Goal: Task Accomplishment & Management: Manage account settings

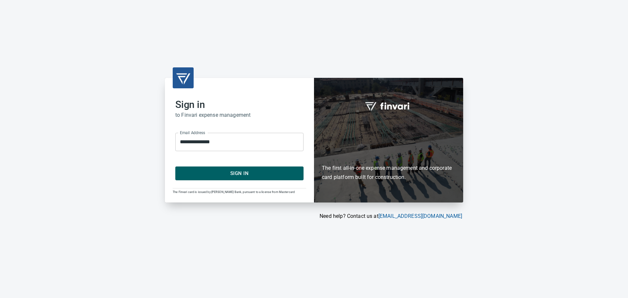
click at [251, 175] on span "Sign In" at bounding box center [240, 173] width 114 height 9
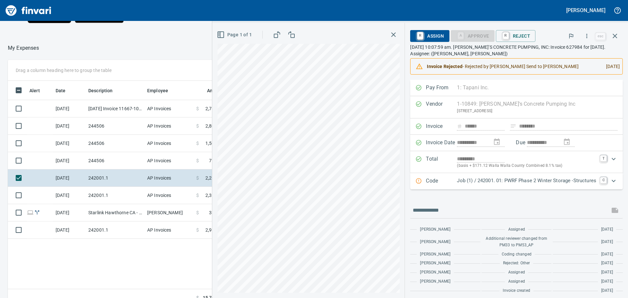
scroll to position [65, 0]
click at [388, 30] on button "button" at bounding box center [394, 35] width 12 height 12
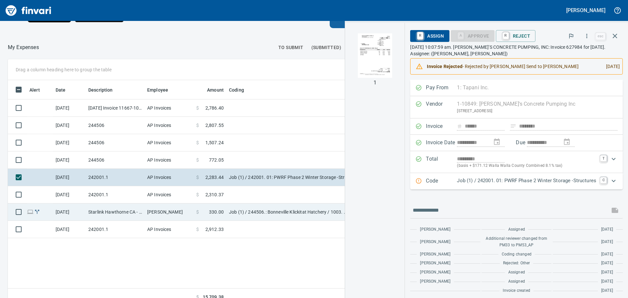
click at [122, 215] on td "Starlink Hawthorne CA - Klickitat" at bounding box center [115, 212] width 59 height 17
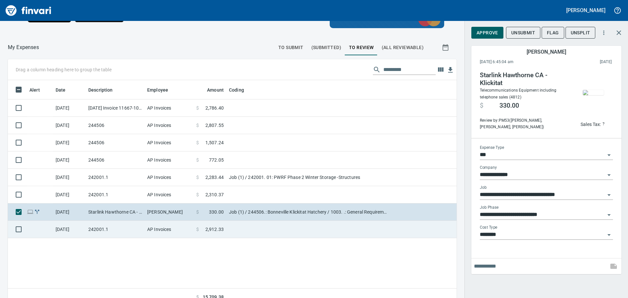
click at [250, 233] on td at bounding box center [308, 229] width 164 height 17
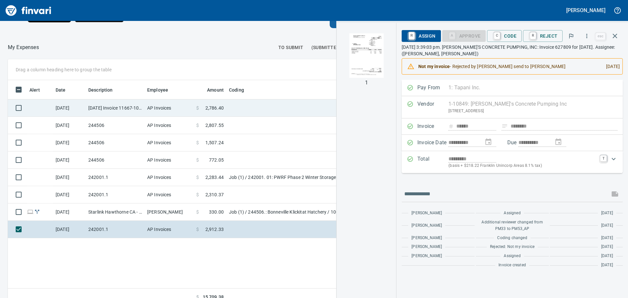
click at [219, 105] on span "2,786.40" at bounding box center [214, 108] width 18 height 7
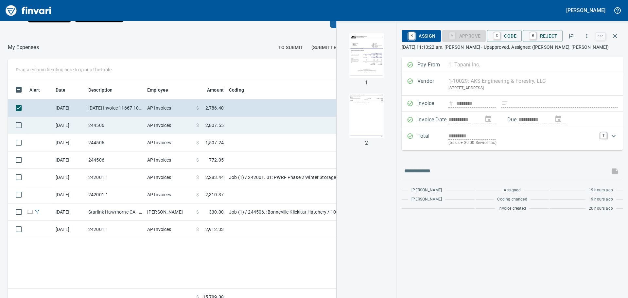
click at [227, 120] on td at bounding box center [308, 125] width 164 height 17
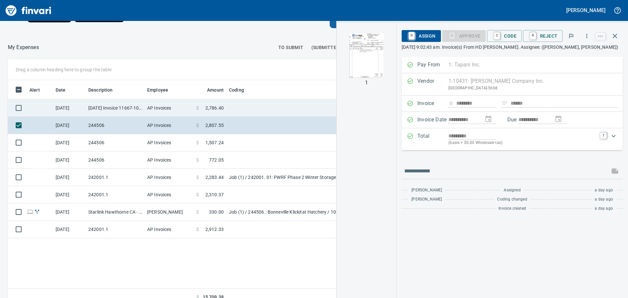
click at [235, 106] on td at bounding box center [308, 107] width 164 height 17
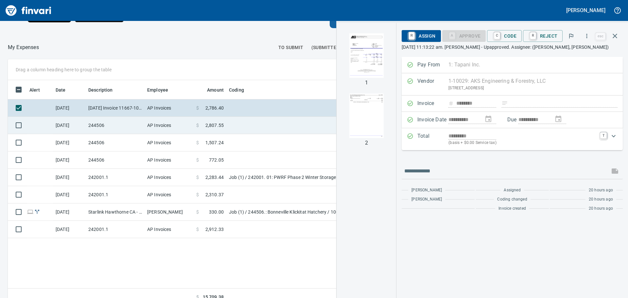
click at [249, 122] on td at bounding box center [308, 125] width 164 height 17
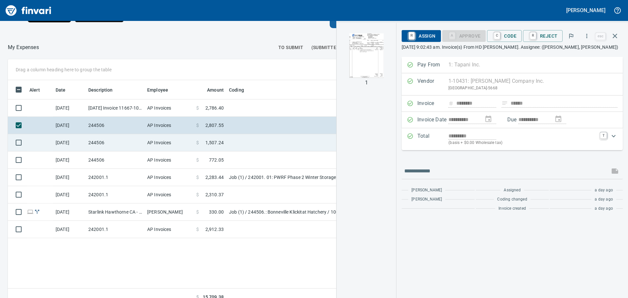
click at [289, 144] on td at bounding box center [308, 142] width 164 height 17
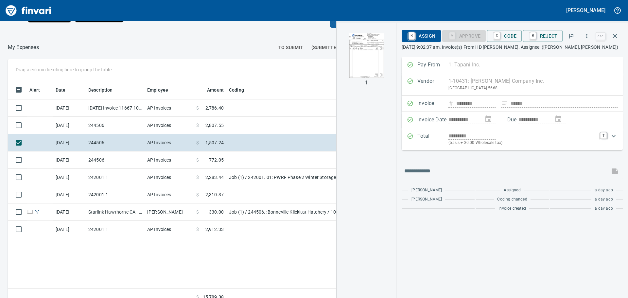
click at [371, 68] on img "button" at bounding box center [366, 55] width 45 height 45
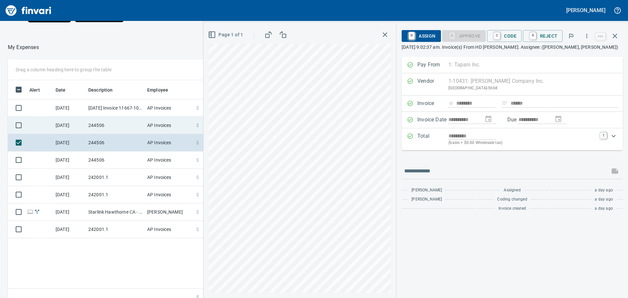
click at [134, 123] on td "244506" at bounding box center [115, 125] width 59 height 17
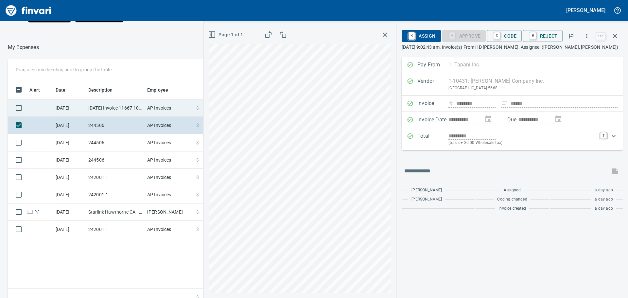
click at [129, 106] on td "[DATE] Invoice 11667-10 from AKS Engineering & Forestry, LLC (1-10029)" at bounding box center [115, 107] width 59 height 17
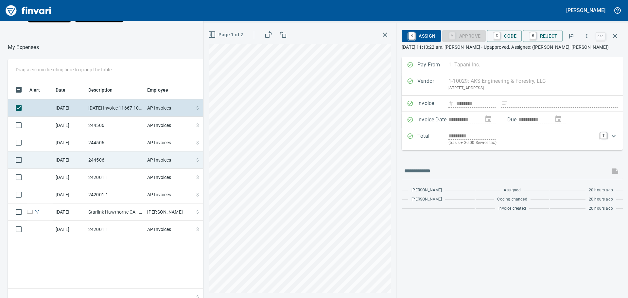
click at [134, 158] on td "244506" at bounding box center [115, 159] width 59 height 17
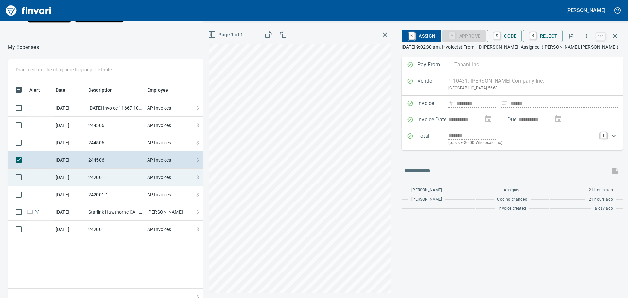
click at [152, 176] on td "AP Invoices" at bounding box center [169, 177] width 49 height 17
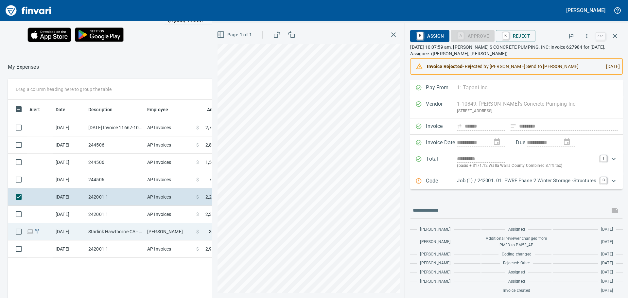
scroll to position [65, 0]
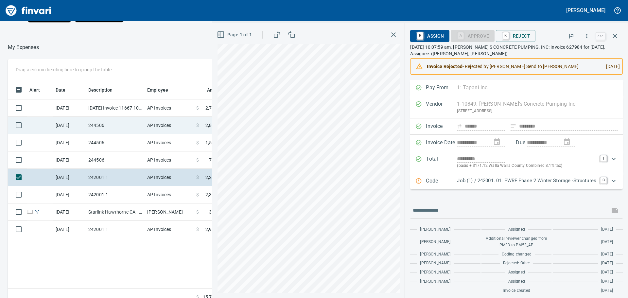
drag, startPoint x: 86, startPoint y: 110, endPoint x: 160, endPoint y: 129, distance: 76.7
click at [86, 110] on td "[DATE] Invoice 11667-10 from AKS Engineering & Forestry, LLC (1-10029)" at bounding box center [115, 107] width 59 height 17
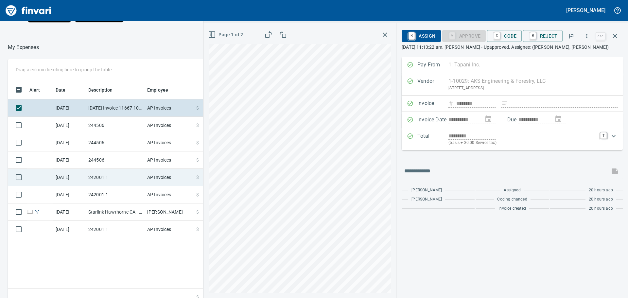
click at [108, 173] on td "242001.1" at bounding box center [115, 177] width 59 height 17
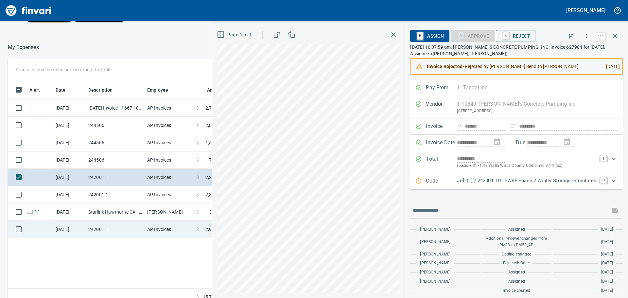
click at [84, 228] on td "[DATE]" at bounding box center [69, 229] width 33 height 17
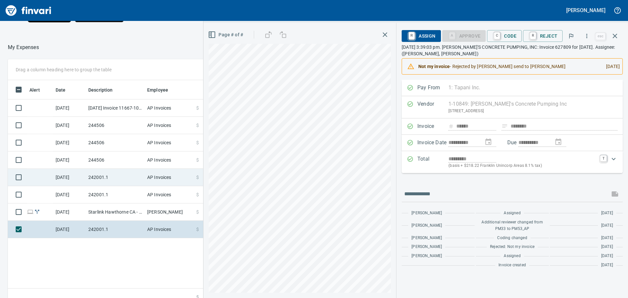
click at [79, 179] on td "[DATE]" at bounding box center [69, 177] width 33 height 17
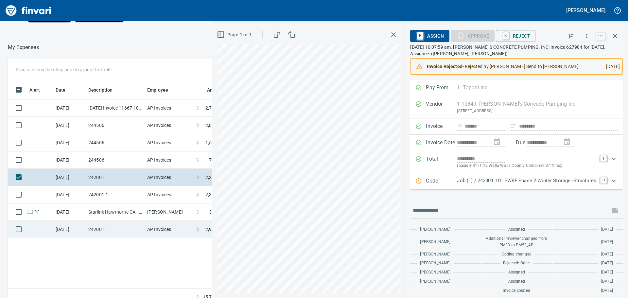
click at [139, 223] on td "242001.1" at bounding box center [115, 229] width 59 height 17
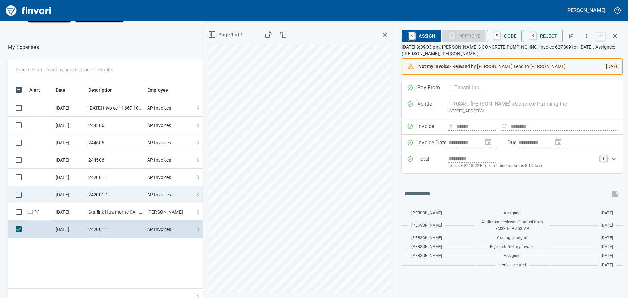
click at [146, 195] on td "AP Invoices" at bounding box center [169, 194] width 49 height 17
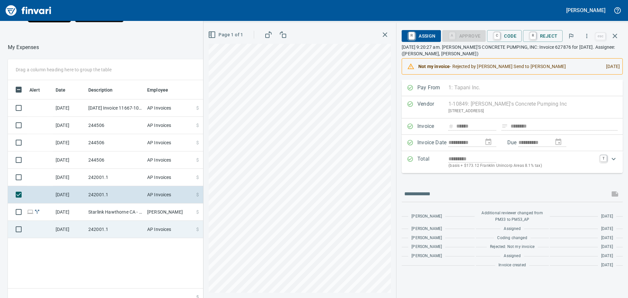
drag, startPoint x: 113, startPoint y: 229, endPoint x: 115, endPoint y: 226, distance: 3.5
click at [113, 229] on td "242001.1" at bounding box center [115, 229] width 59 height 17
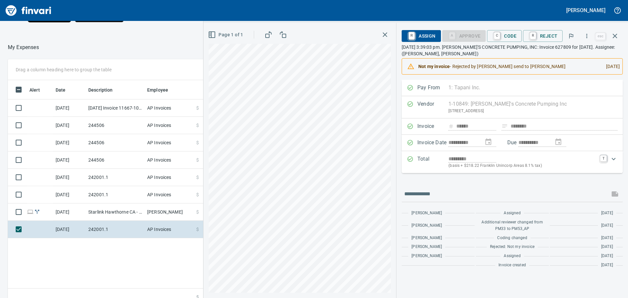
click at [428, 133] on div "**********" at bounding box center [416, 160] width 425 height 275
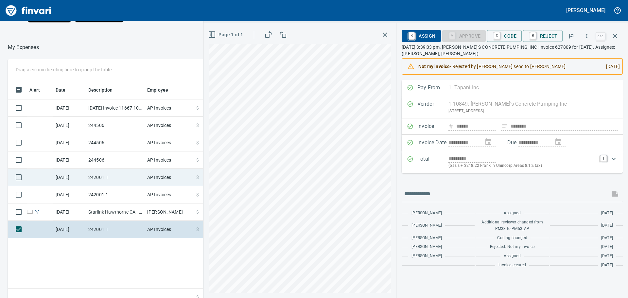
click at [146, 178] on td "AP Invoices" at bounding box center [169, 177] width 49 height 17
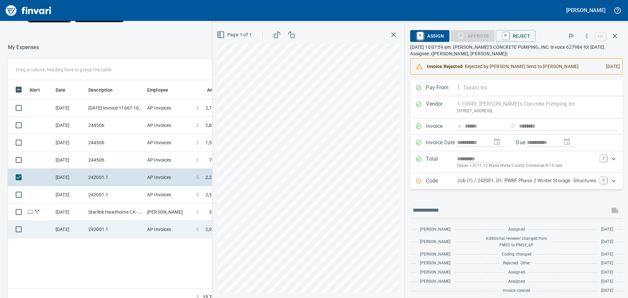
click at [113, 226] on td "242001.1" at bounding box center [115, 229] width 59 height 17
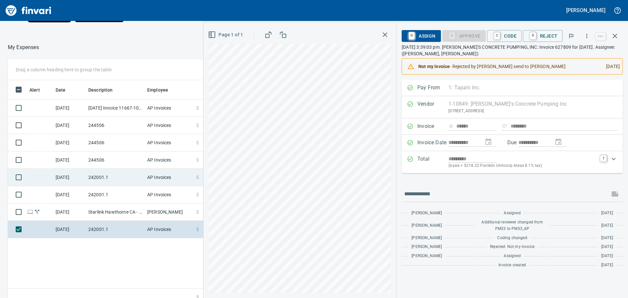
click at [126, 179] on td "242001.1" at bounding box center [115, 177] width 59 height 17
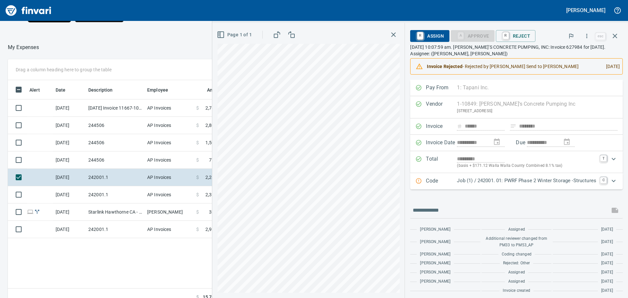
click at [490, 216] on div at bounding box center [516, 211] width 213 height 16
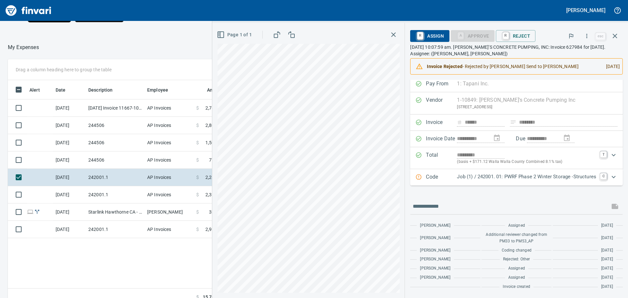
drag, startPoint x: 483, startPoint y: 175, endPoint x: 490, endPoint y: 180, distance: 8.0
click at [483, 175] on p "Job (1) / 242001. 01: PWRF Phase 2 Winter Storage -Structures" at bounding box center [526, 177] width 139 height 8
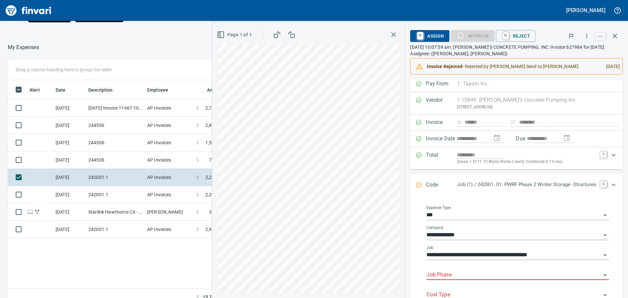
scroll to position [22, 0]
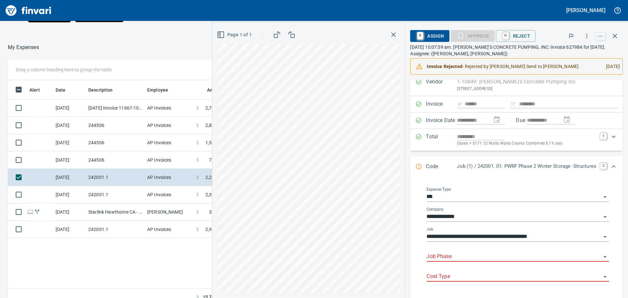
click at [469, 252] on input "Job Phase" at bounding box center [514, 256] width 175 height 9
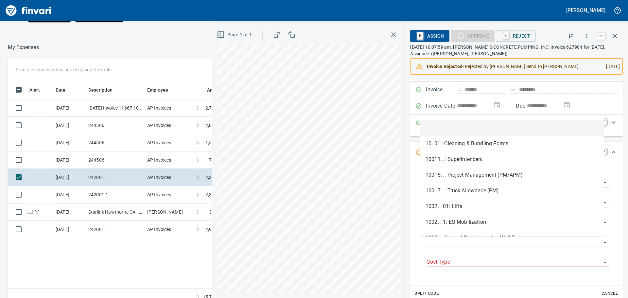
scroll to position [221, 439]
click at [601, 244] on icon "Close" at bounding box center [605, 243] width 8 height 8
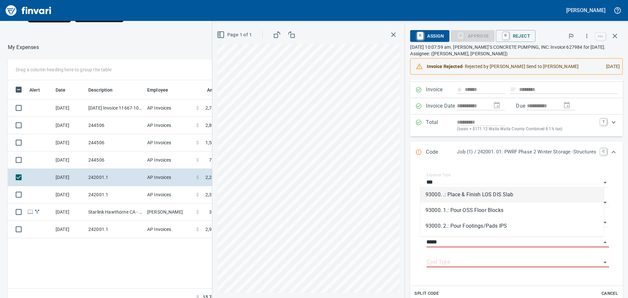
click at [494, 199] on li "93000. .: Place & Finish LOS DIS Slab" at bounding box center [512, 195] width 184 height 16
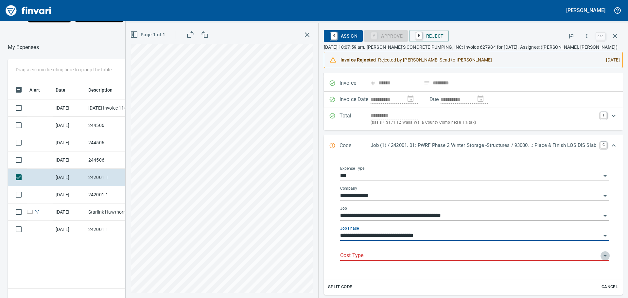
click at [601, 255] on icon "Open" at bounding box center [605, 256] width 8 height 8
type input "**********"
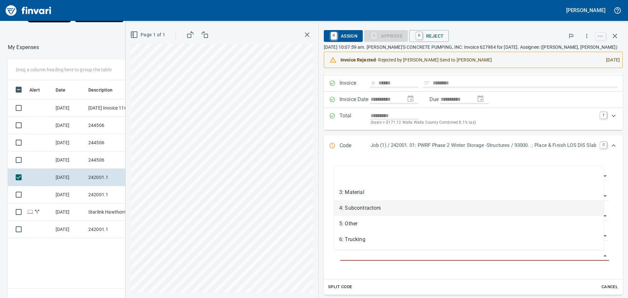
click at [359, 209] on li "4: Subcontractors" at bounding box center [469, 208] width 270 height 16
type input "**********"
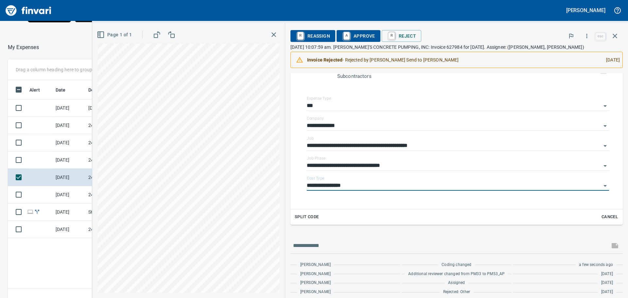
scroll to position [15, 0]
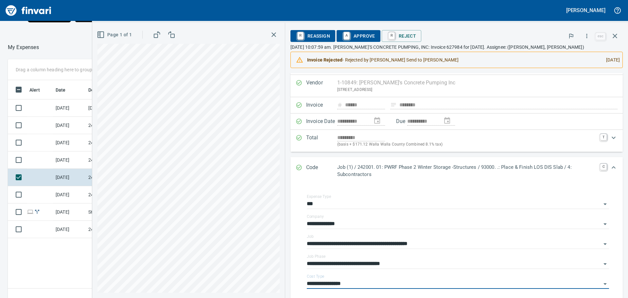
click at [363, 37] on span "A Approve" at bounding box center [358, 35] width 33 height 11
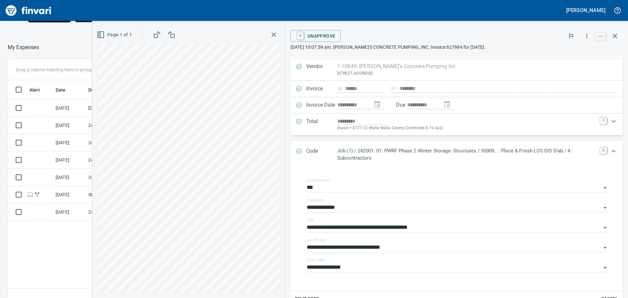
click at [274, 33] on icon "button" at bounding box center [274, 35] width 8 height 8
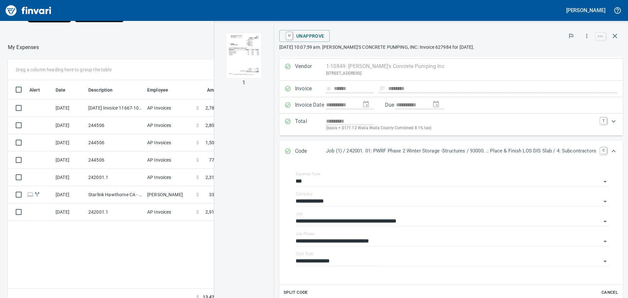
click at [130, 261] on div "Alert Date Description Employee Amount Coding [DATE] [DATE] Invoice 11667-10 fr…" at bounding box center [232, 193] width 449 height 226
click at [615, 34] on icon "button" at bounding box center [615, 36] width 8 height 8
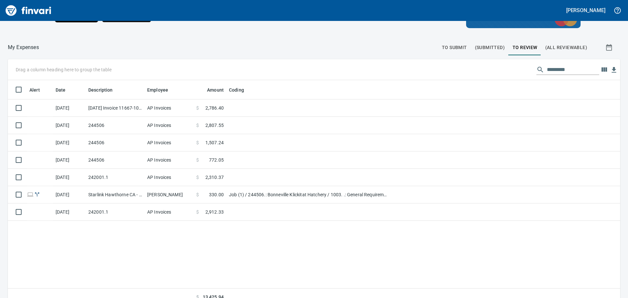
scroll to position [221, 603]
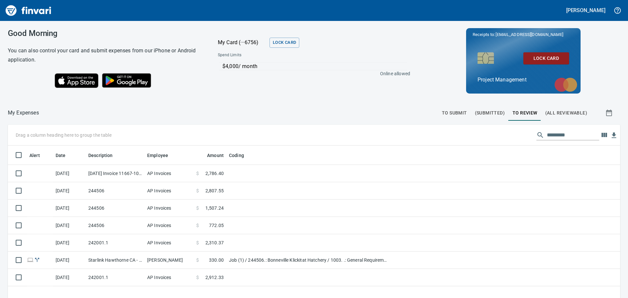
scroll to position [1, 1]
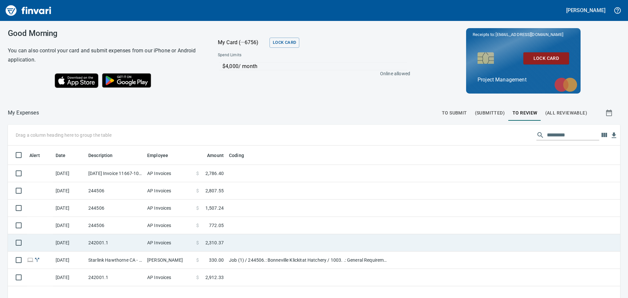
click at [151, 246] on td "AP Invoices" at bounding box center [169, 242] width 49 height 17
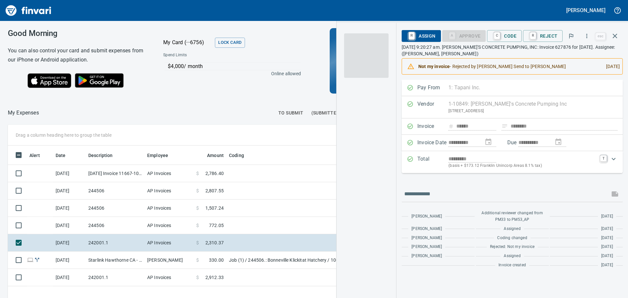
scroll to position [221, 439]
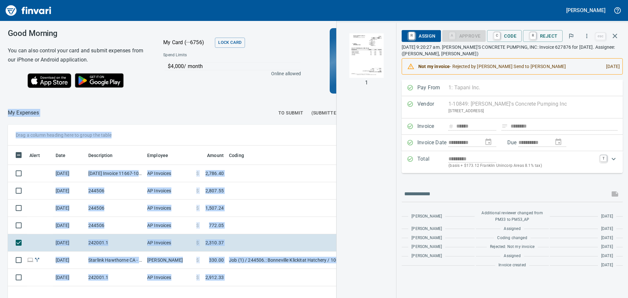
drag, startPoint x: 361, startPoint y: 107, endPoint x: 311, endPoint y: 95, distance: 51.6
click at [300, 96] on div "Good Morning You can also control your card and submit expenses from our iPhone…" at bounding box center [314, 159] width 628 height 277
click at [361, 117] on div "1" at bounding box center [367, 160] width 60 height 275
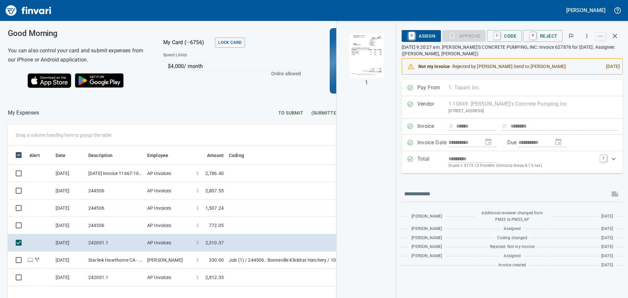
click at [398, 173] on div "**********" at bounding box center [513, 189] width 232 height 218
click at [367, 60] on img "button" at bounding box center [366, 55] width 45 height 45
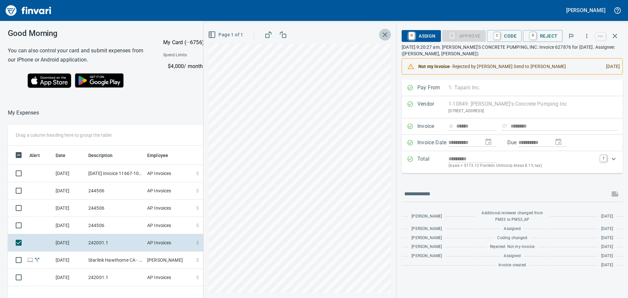
click at [389, 35] on icon "button" at bounding box center [385, 35] width 8 height 8
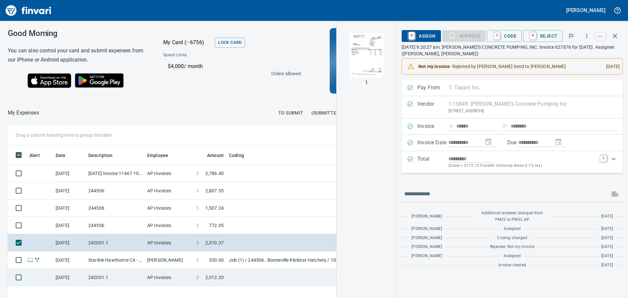
click at [220, 278] on span "2,912.33" at bounding box center [214, 277] width 18 height 7
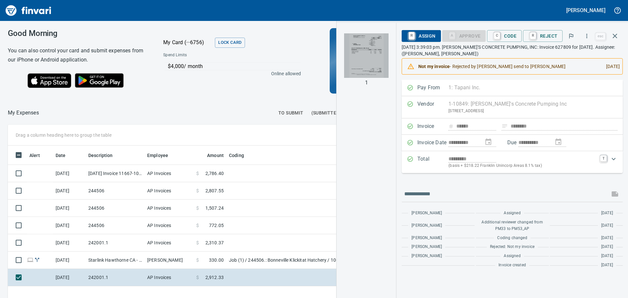
click at [364, 56] on img "button" at bounding box center [366, 55] width 45 height 45
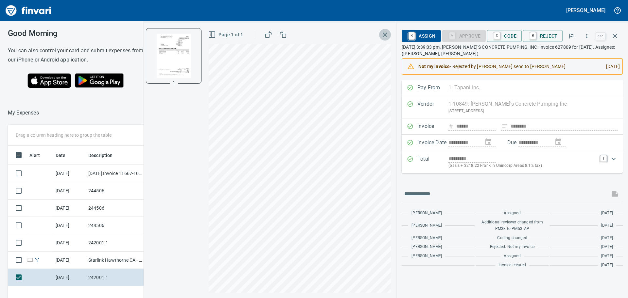
click at [386, 35] on icon "button" at bounding box center [385, 34] width 5 height 5
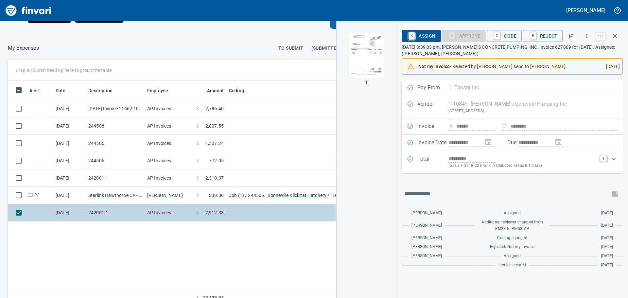
scroll to position [74, 0]
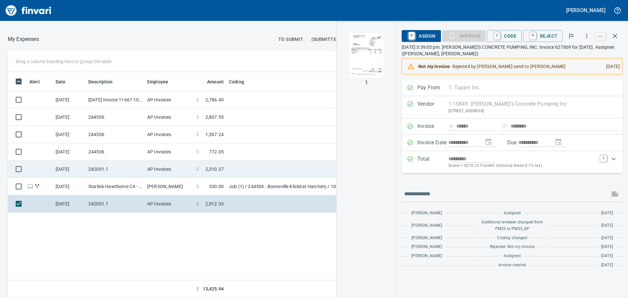
click at [223, 168] on span "2,310.37" at bounding box center [214, 169] width 18 height 7
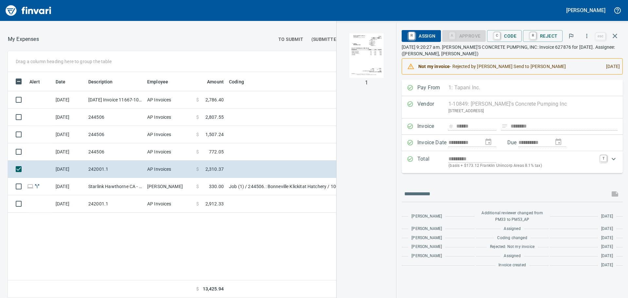
click at [576, 165] on p "(basis + $173.12 Franklin Unincorp Areas 8.1% tax)" at bounding box center [523, 166] width 148 height 7
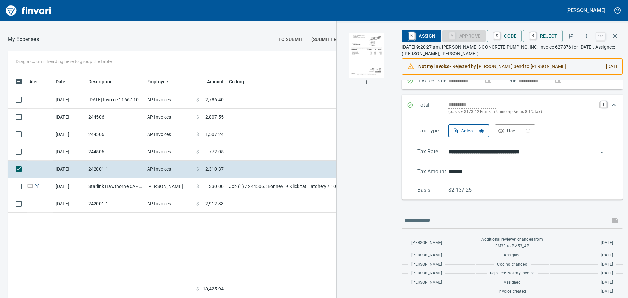
scroll to position [65, 0]
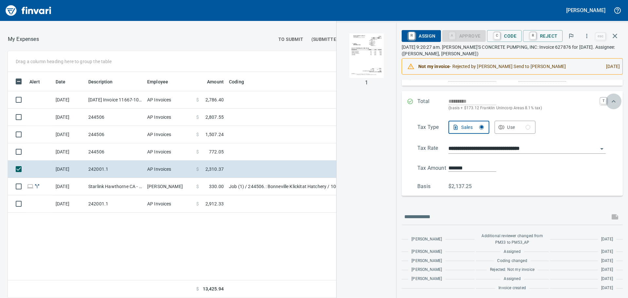
click at [612, 101] on icon "Expand" at bounding box center [614, 101] width 4 height 2
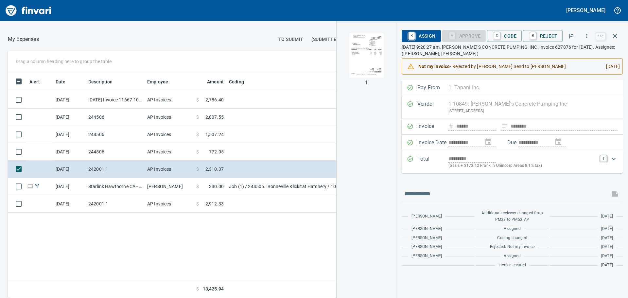
scroll to position [0, 0]
click at [355, 44] on img "button" at bounding box center [366, 55] width 45 height 45
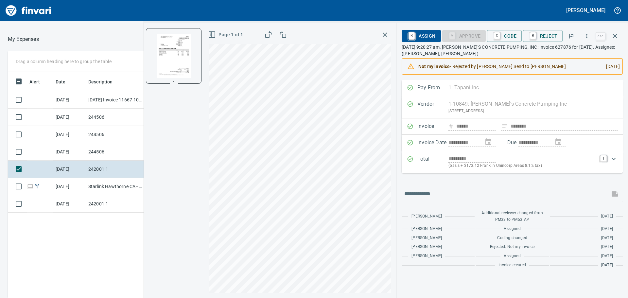
click at [207, 135] on div "Page 1 of 1" at bounding box center [300, 160] width 193 height 275
click at [110, 208] on td "242001.1" at bounding box center [115, 203] width 59 height 17
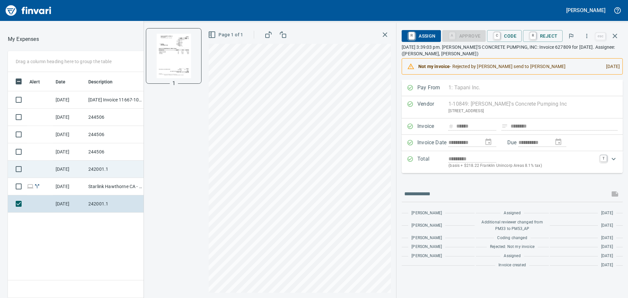
click at [116, 173] on td "242001.1" at bounding box center [115, 169] width 59 height 17
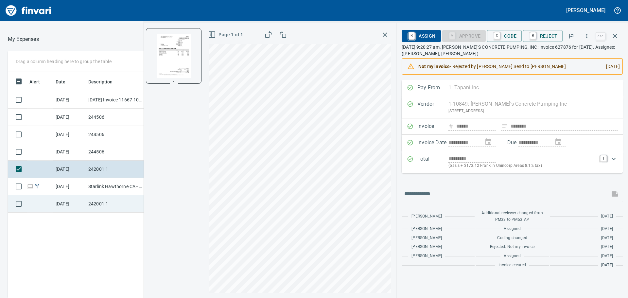
drag, startPoint x: 94, startPoint y: 203, endPoint x: 116, endPoint y: 209, distance: 23.6
click at [94, 203] on td "242001.1" at bounding box center [115, 203] width 59 height 17
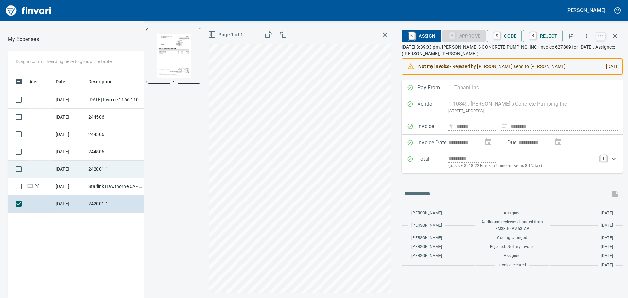
click at [88, 172] on td "242001.1" at bounding box center [115, 169] width 59 height 17
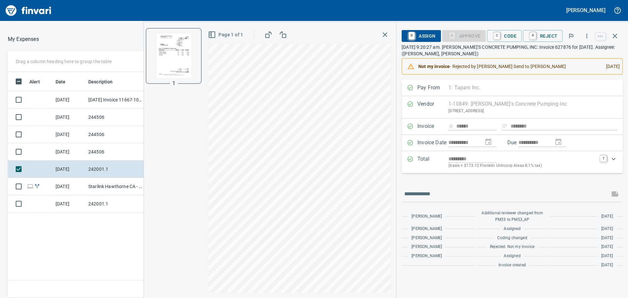
click at [513, 167] on p "(basis + $173.12 Franklin Unincorp Areas 8.1% tax)" at bounding box center [523, 166] width 148 height 7
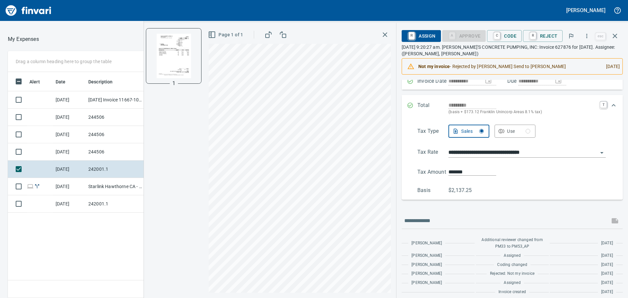
scroll to position [67, 0]
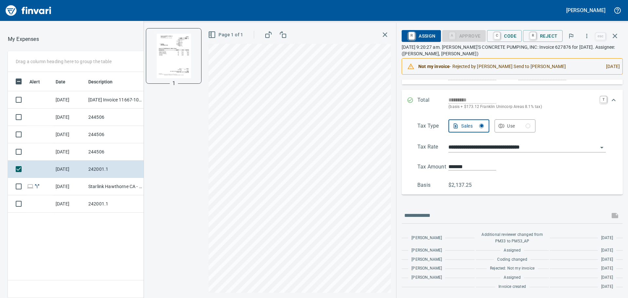
click at [610, 100] on icon "Expand" at bounding box center [614, 100] width 8 height 8
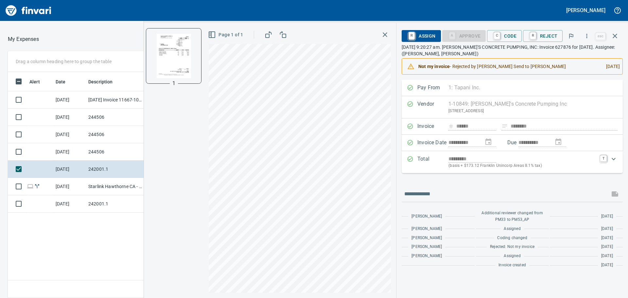
scroll to position [221, 439]
click at [614, 159] on icon "Expand" at bounding box center [614, 159] width 4 height 2
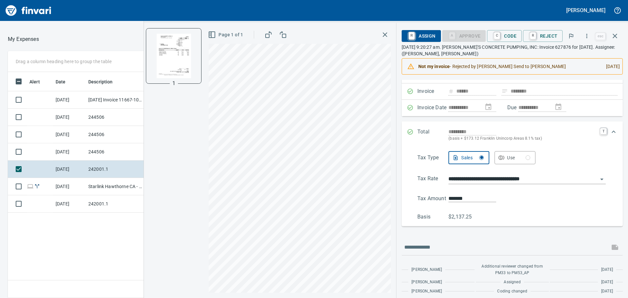
scroll to position [0, 0]
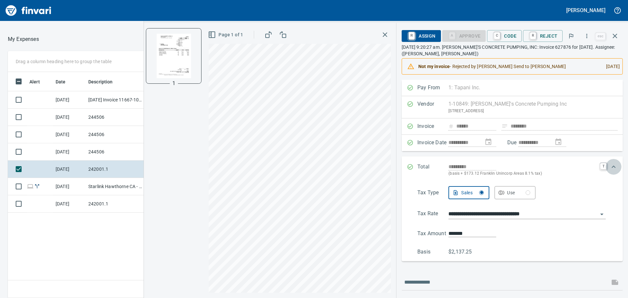
click at [610, 168] on icon "Expand" at bounding box center [614, 167] width 8 height 8
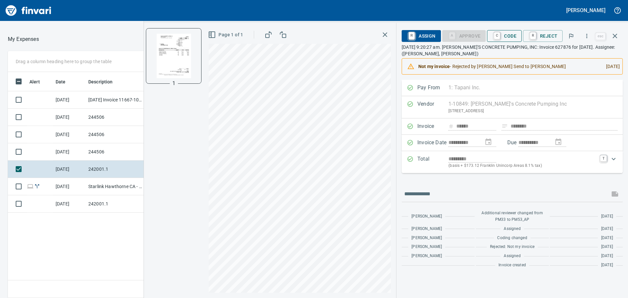
click at [510, 35] on span "C Code" at bounding box center [504, 35] width 24 height 11
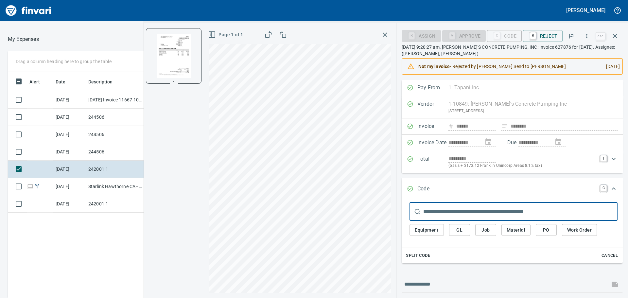
scroll to position [65, 0]
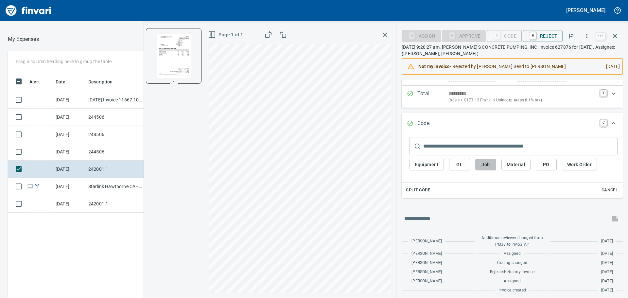
click at [489, 166] on span "Job" at bounding box center [486, 165] width 10 height 8
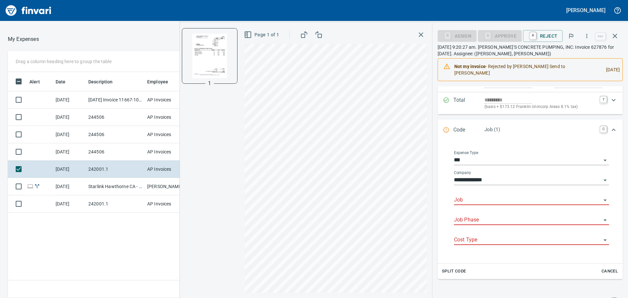
scroll to position [221, 439]
click at [492, 196] on input "Job" at bounding box center [527, 200] width 147 height 9
type input "*********"
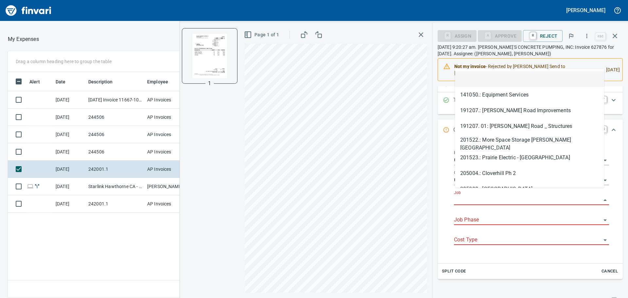
click at [515, 196] on input "Job" at bounding box center [527, 200] width 147 height 9
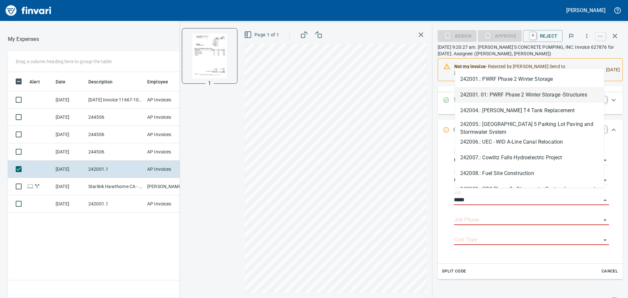
click at [517, 96] on li "242001. 01: PWRF Phase 2 Winter Storage -Structures" at bounding box center [529, 95] width 149 height 16
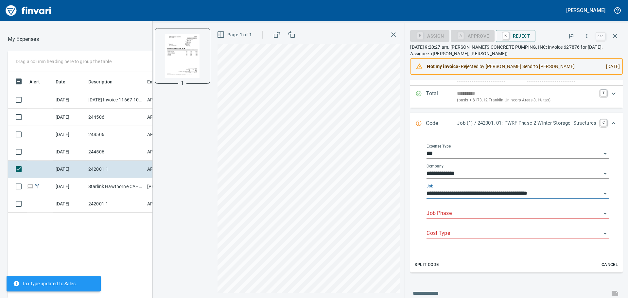
type input "**********"
click at [506, 213] on input "Job Phase" at bounding box center [514, 213] width 175 height 9
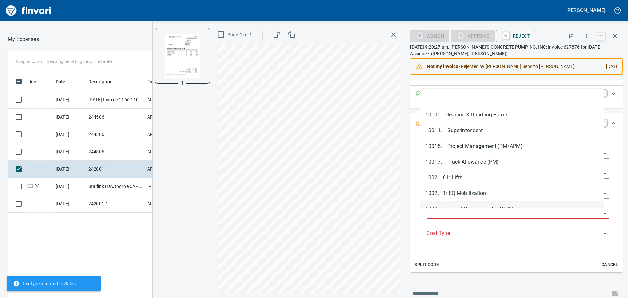
click at [504, 218] on input "Job Phase" at bounding box center [514, 213] width 175 height 9
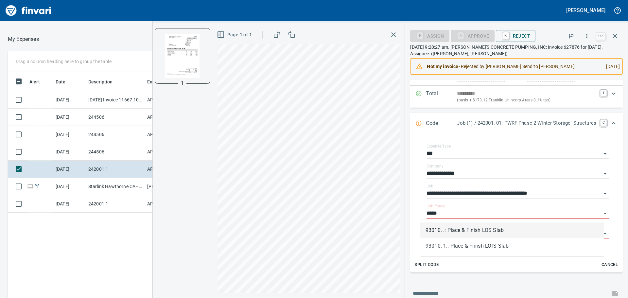
click at [467, 229] on li "93010. .: Place & Finish LOS Slab" at bounding box center [512, 231] width 184 height 16
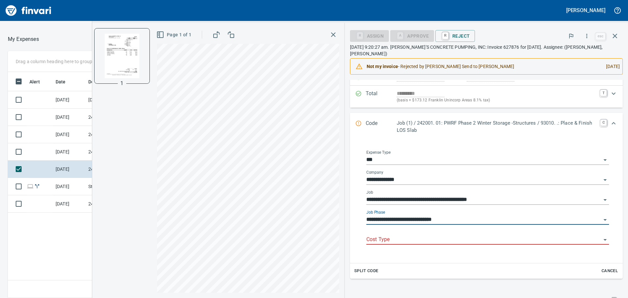
click at [604, 240] on icon "Open" at bounding box center [605, 240] width 3 height 2
type input "**********"
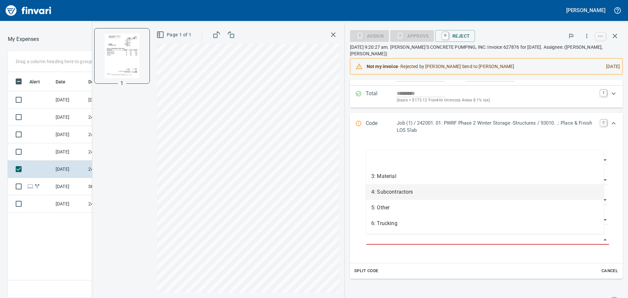
click at [392, 196] on li "4: Subcontractors" at bounding box center [485, 192] width 238 height 16
type input "**********"
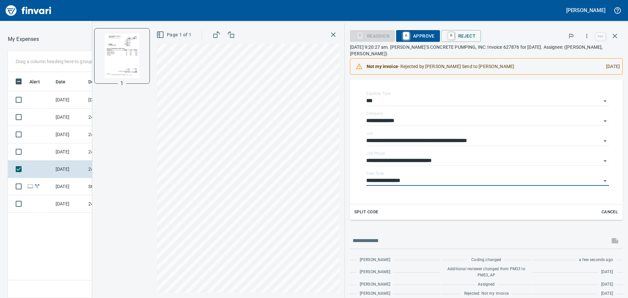
scroll to position [131, 0]
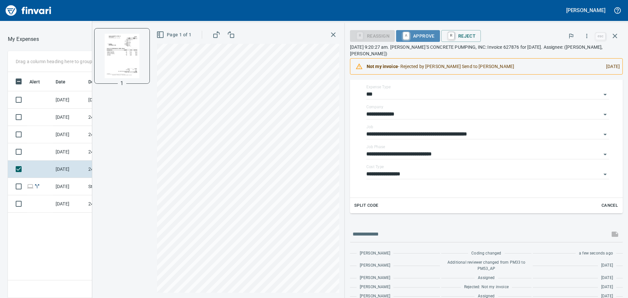
click at [416, 37] on span "A Approve" at bounding box center [417, 35] width 33 height 11
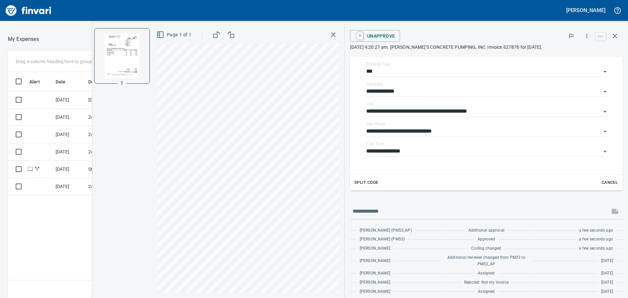
click at [332, 34] on icon "button" at bounding box center [333, 34] width 5 height 5
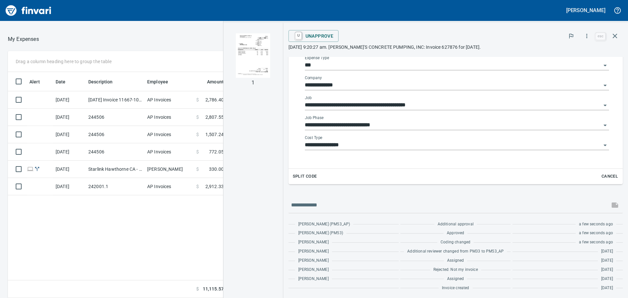
scroll to position [125, 0]
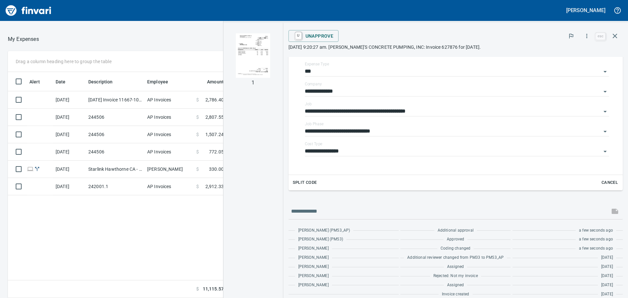
click at [97, 211] on div "Alert Date Description Employee Amount Coding 10/1/2025 9/29/2025 Invoice 11667…" at bounding box center [232, 185] width 449 height 226
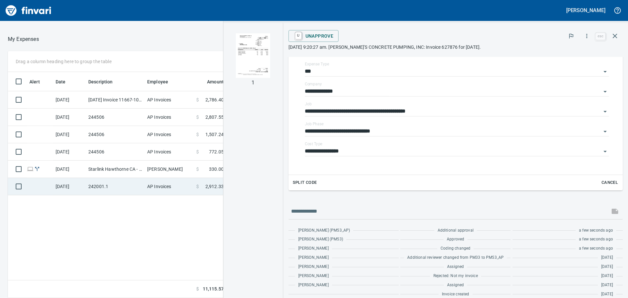
click at [74, 180] on td "[DATE]" at bounding box center [69, 186] width 33 height 17
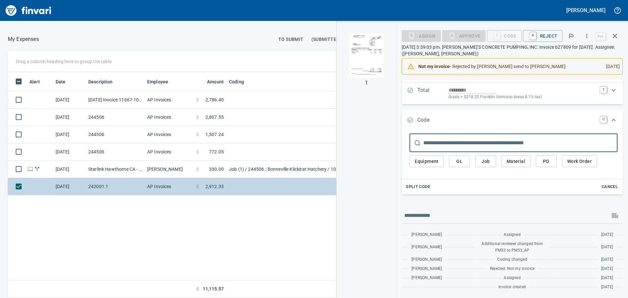
scroll to position [69, 0]
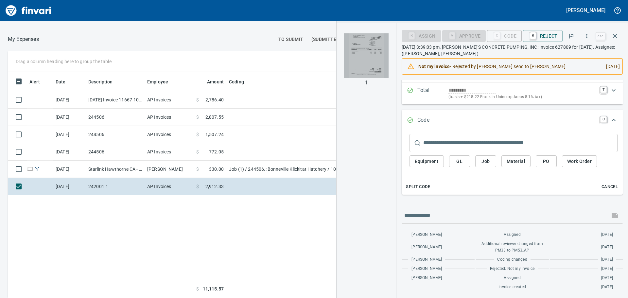
click at [368, 60] on img "button" at bounding box center [366, 55] width 45 height 45
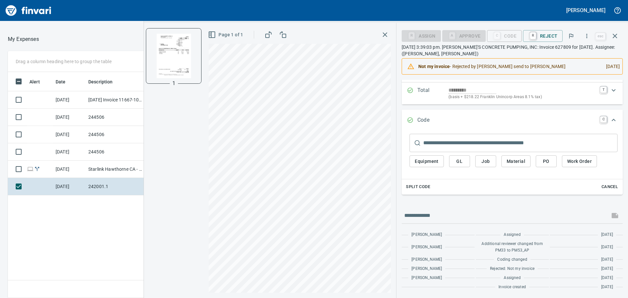
drag, startPoint x: 110, startPoint y: 217, endPoint x: 122, endPoint y: 215, distance: 12.9
click at [110, 217] on div "Alert Date Description Employee Amount Coding 10/1/2025 9/29/2025 Invoice 11667…" at bounding box center [232, 185] width 449 height 226
click at [386, 34] on icon "button" at bounding box center [385, 34] width 5 height 5
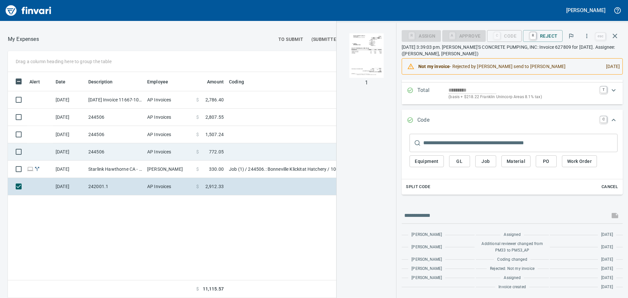
drag, startPoint x: 73, startPoint y: 150, endPoint x: 100, endPoint y: 149, distance: 26.8
click at [73, 150] on td "[DATE]" at bounding box center [69, 151] width 33 height 17
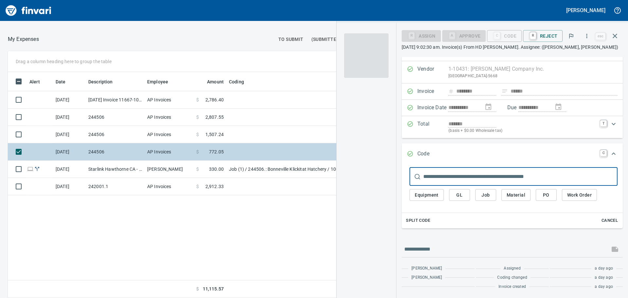
scroll to position [12, 0]
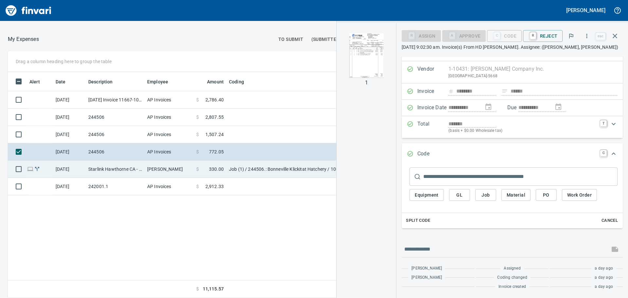
click at [107, 171] on td "Starlink Hawthorne CA - Klickitat" at bounding box center [115, 169] width 59 height 17
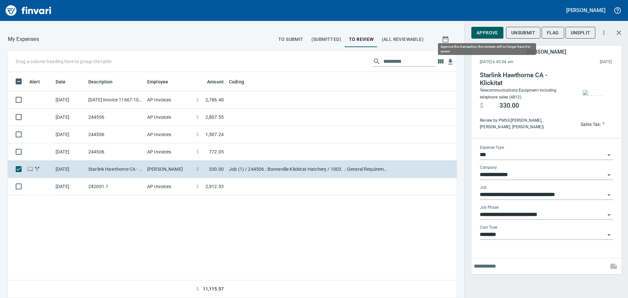
click at [487, 32] on span "Approve" at bounding box center [488, 33] width 22 height 8
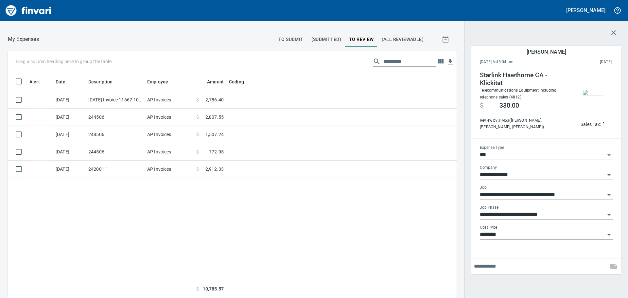
scroll to position [221, 439]
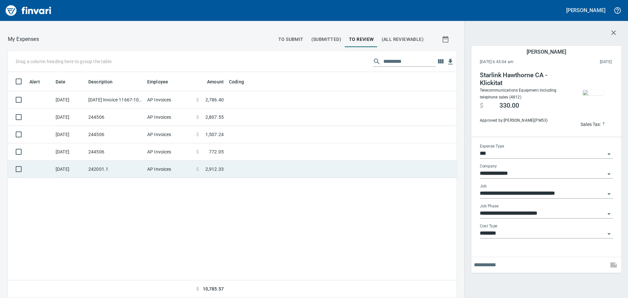
click at [142, 171] on td "242001.1" at bounding box center [115, 169] width 59 height 17
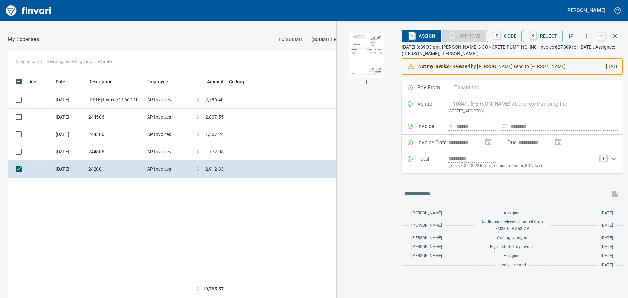
click at [379, 68] on img "button" at bounding box center [366, 55] width 45 height 45
